Goal: Book appointment/travel/reservation

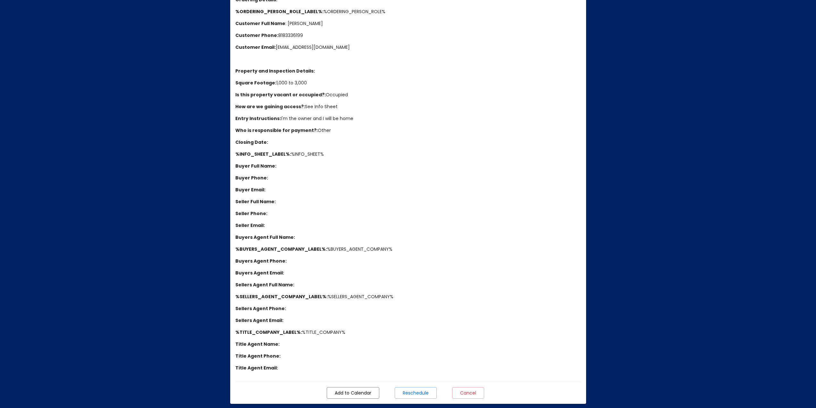
scroll to position [186, 0]
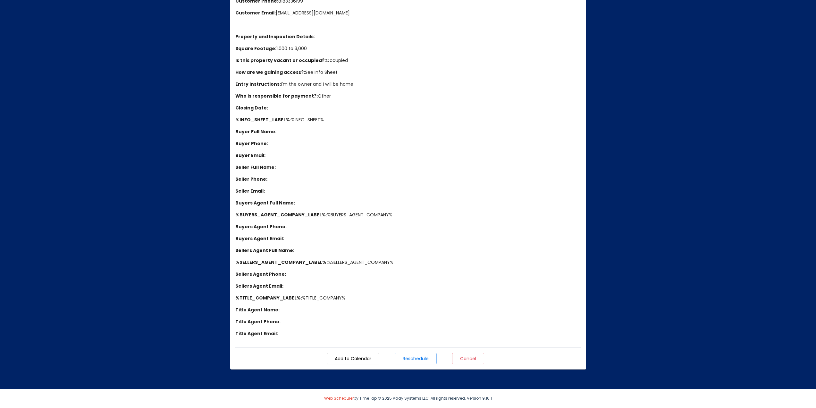
click at [420, 357] on span "Reschedule" at bounding box center [416, 358] width 26 height 6
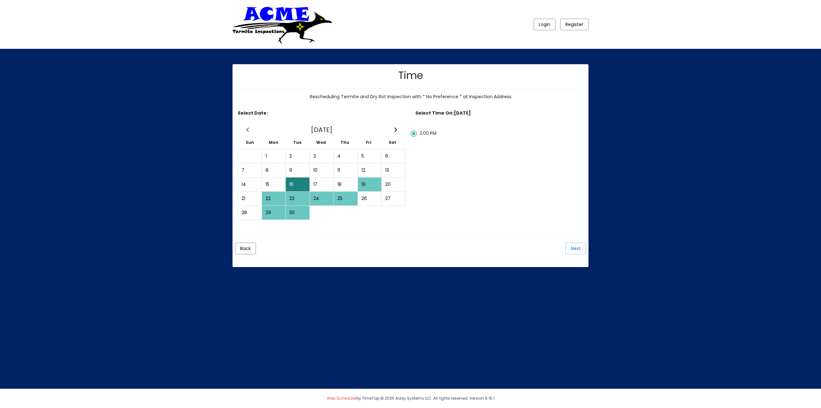
click at [371, 183] on div "19" at bounding box center [369, 184] width 23 height 13
click at [395, 130] on icon "Next Month" at bounding box center [395, 129] width 3 height 5
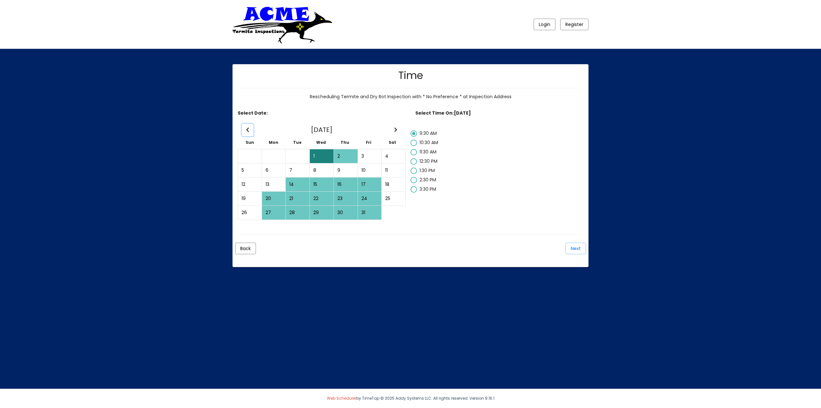
click at [248, 130] on icon "Previous Month" at bounding box center [247, 129] width 3 height 5
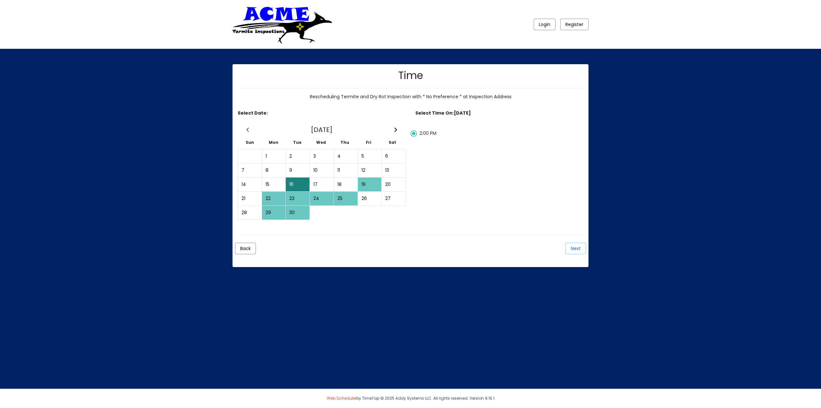
click at [276, 196] on div "22" at bounding box center [273, 198] width 23 height 13
click at [296, 197] on div "23" at bounding box center [297, 198] width 23 height 13
click at [321, 196] on div "24" at bounding box center [321, 198] width 23 height 13
click at [346, 196] on div "25" at bounding box center [345, 198] width 23 height 13
click at [279, 200] on div "22" at bounding box center [273, 198] width 23 height 13
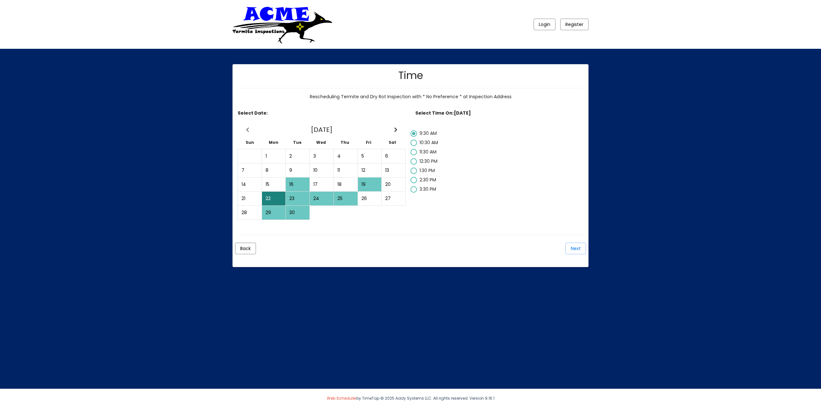
click at [296, 185] on div "16" at bounding box center [297, 184] width 23 height 13
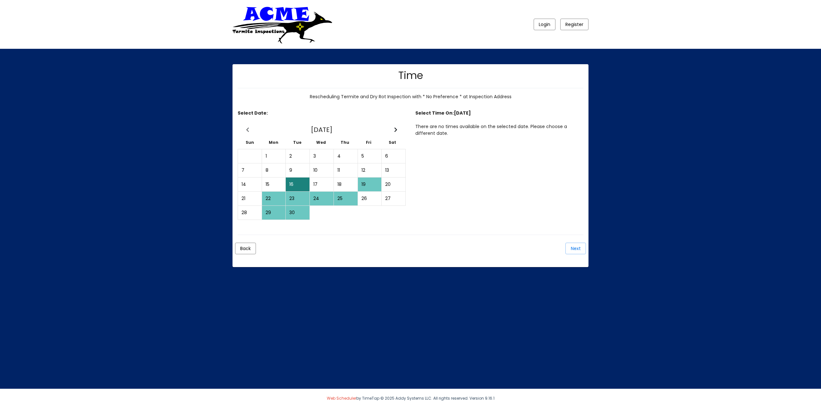
click at [367, 185] on div "19" at bounding box center [369, 184] width 23 height 13
click at [270, 211] on div "29" at bounding box center [273, 212] width 23 height 13
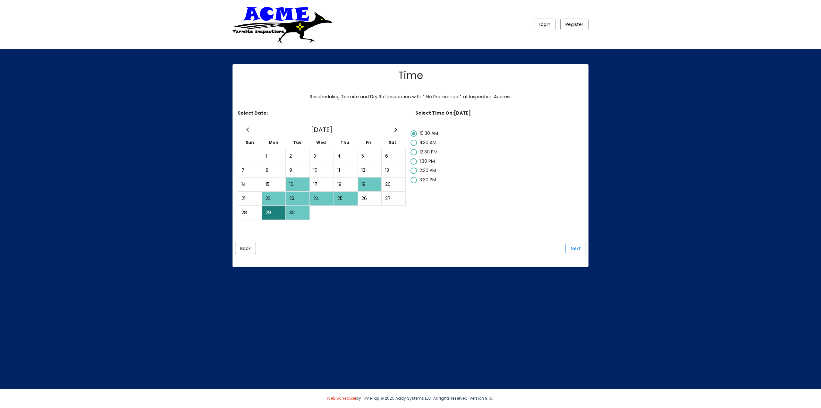
click at [295, 211] on div "30" at bounding box center [297, 212] width 23 height 13
click at [396, 130] on icon "Next Month" at bounding box center [395, 129] width 3 height 5
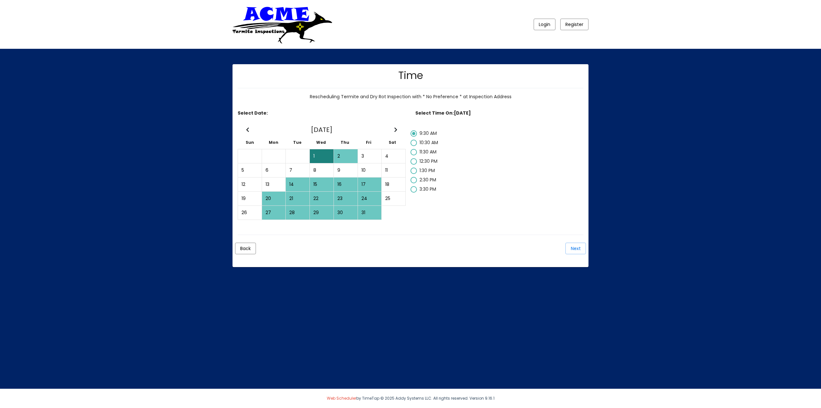
click at [276, 198] on div "20" at bounding box center [273, 198] width 23 height 13
click at [326, 160] on div "1" at bounding box center [321, 155] width 23 height 13
click at [343, 151] on div "2" at bounding box center [345, 155] width 23 height 13
click at [247, 130] on icon "Previous Month" at bounding box center [247, 129] width 3 height 5
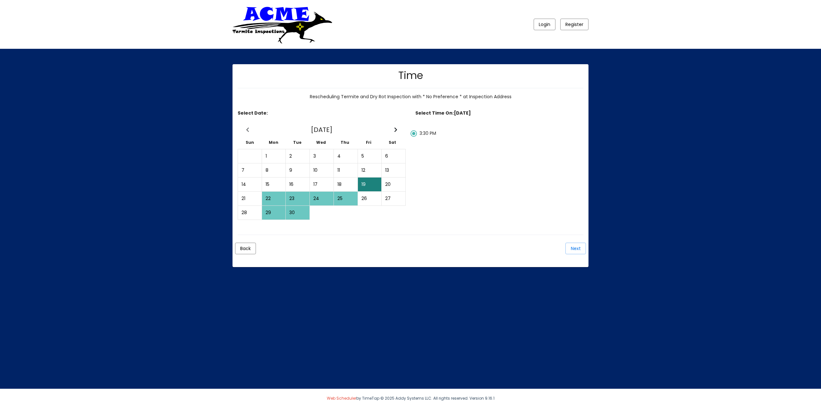
click at [267, 213] on div "29" at bounding box center [273, 212] width 23 height 13
click at [396, 129] on icon "Next Month" at bounding box center [395, 129] width 3 height 5
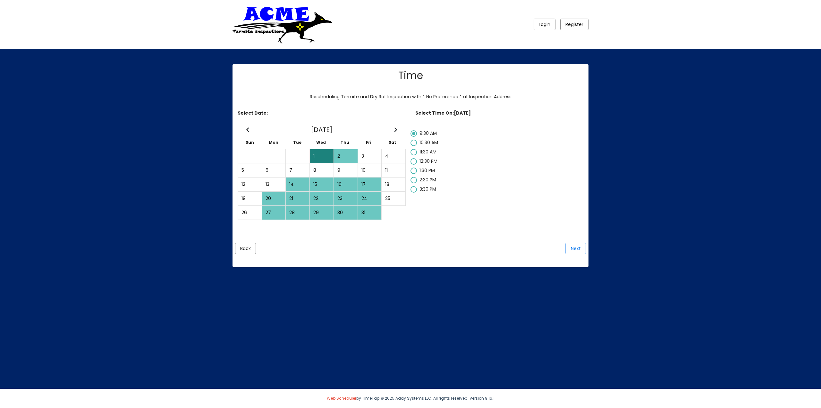
click at [272, 197] on div "20" at bounding box center [273, 198] width 23 height 13
click at [396, 128] on icon "Next Month" at bounding box center [395, 129] width 3 height 5
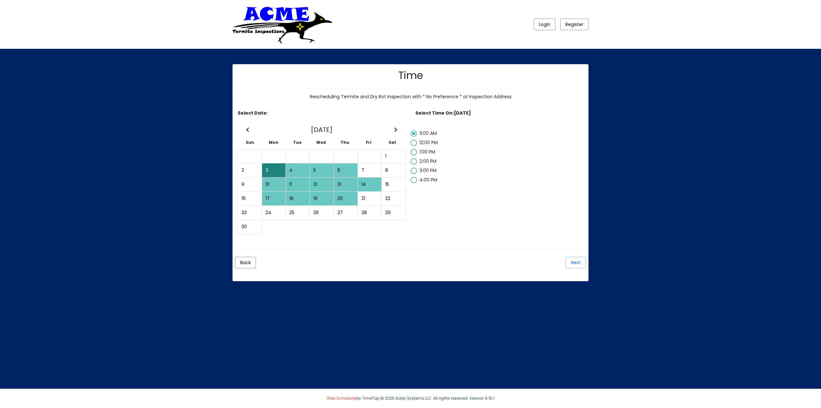
click at [272, 170] on div "3" at bounding box center [273, 170] width 23 height 13
click at [304, 170] on div "4" at bounding box center [297, 170] width 23 height 13
click at [272, 168] on div "3" at bounding box center [273, 170] width 23 height 13
click at [571, 260] on span "Next" at bounding box center [576, 262] width 10 height 6
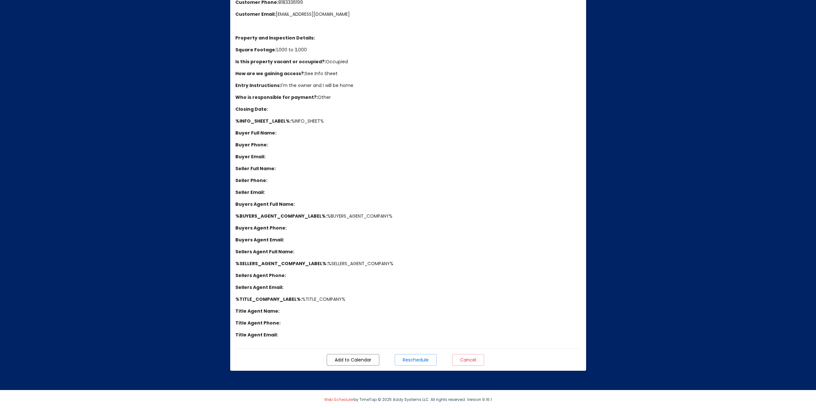
scroll to position [186, 0]
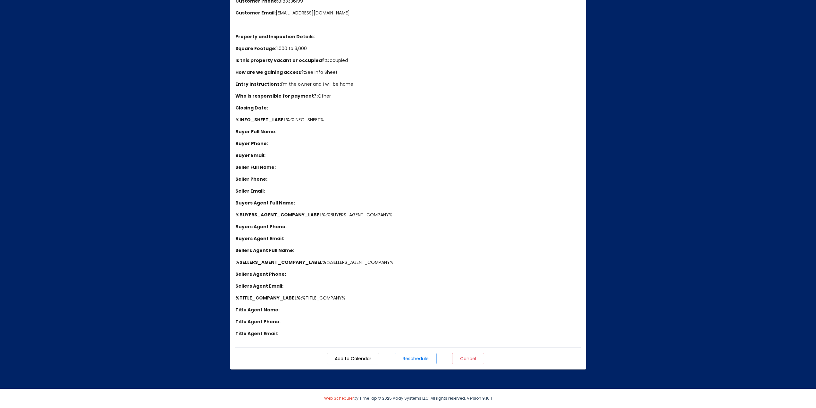
click at [343, 361] on span "Add to Calendar" at bounding box center [353, 358] width 37 height 6
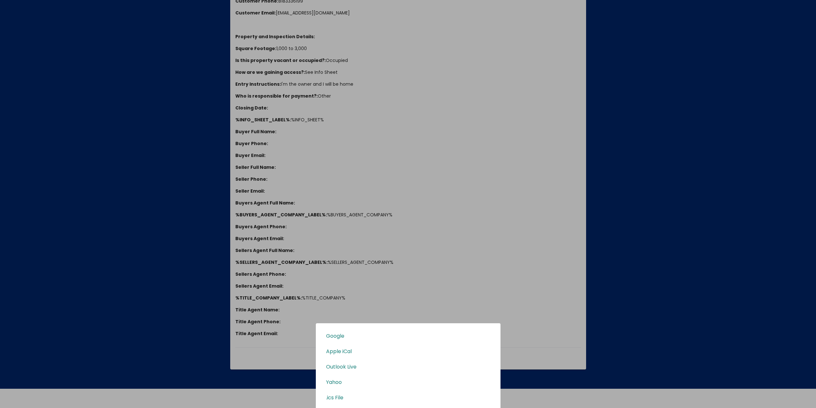
scroll to position [0, 0]
click at [344, 337] on span "Google" at bounding box center [408, 335] width 164 height 6
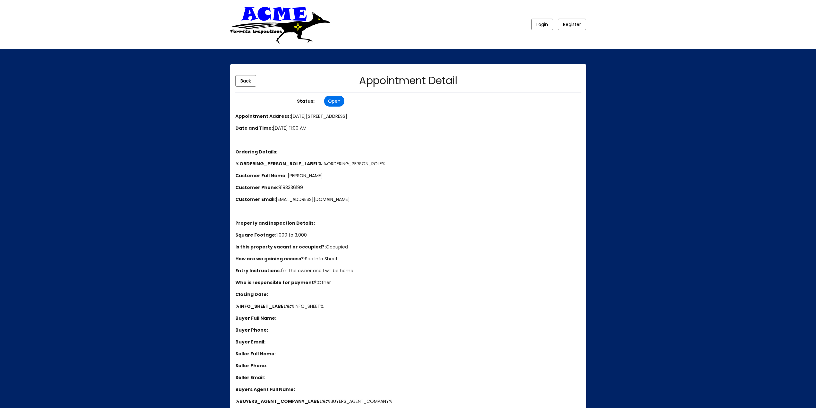
scroll to position [186, 0]
